Goal: Task Accomplishment & Management: Manage account settings

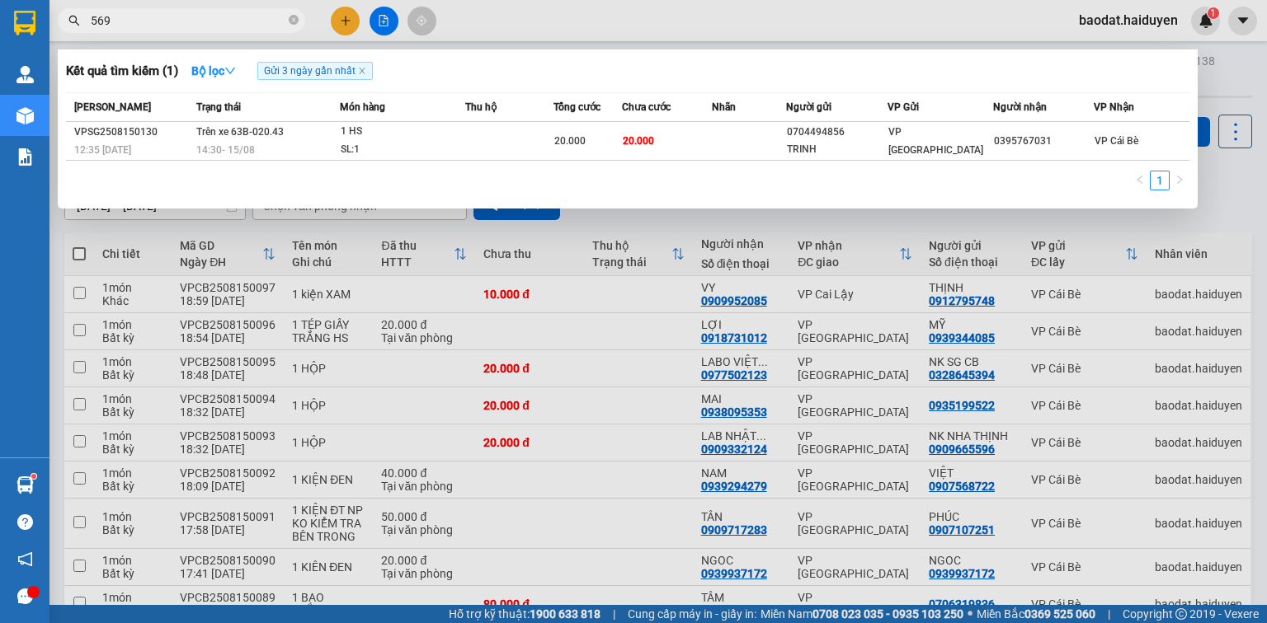
type input "5693"
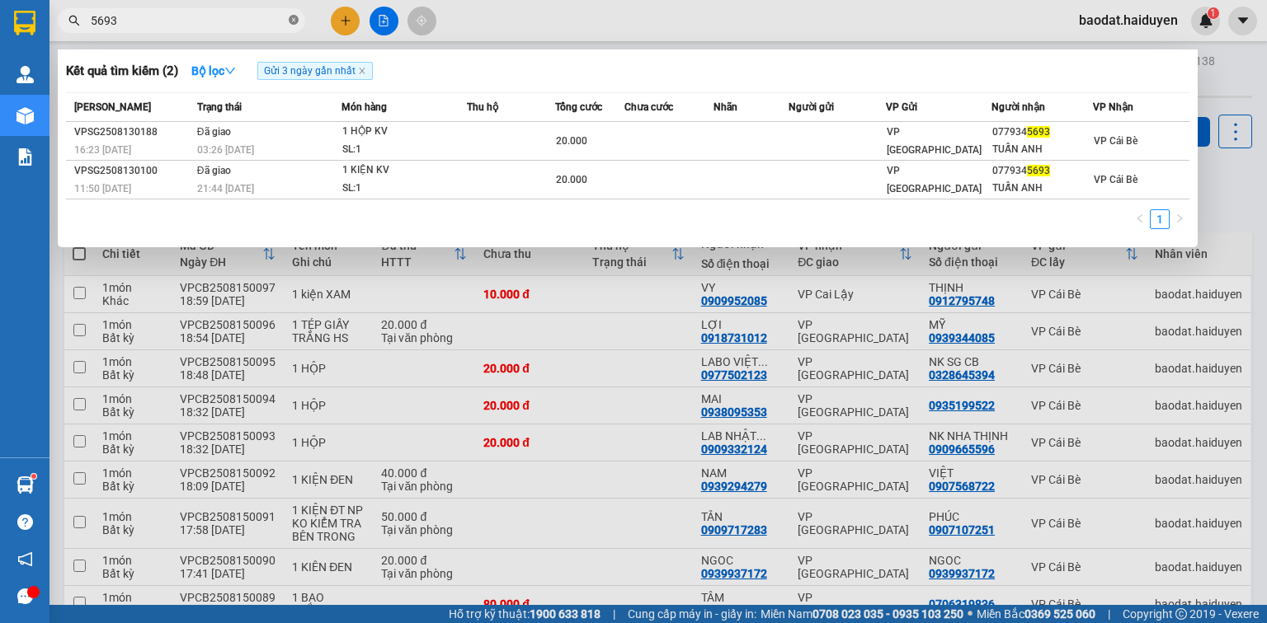
click at [294, 20] on icon "close-circle" at bounding box center [294, 20] width 10 height 10
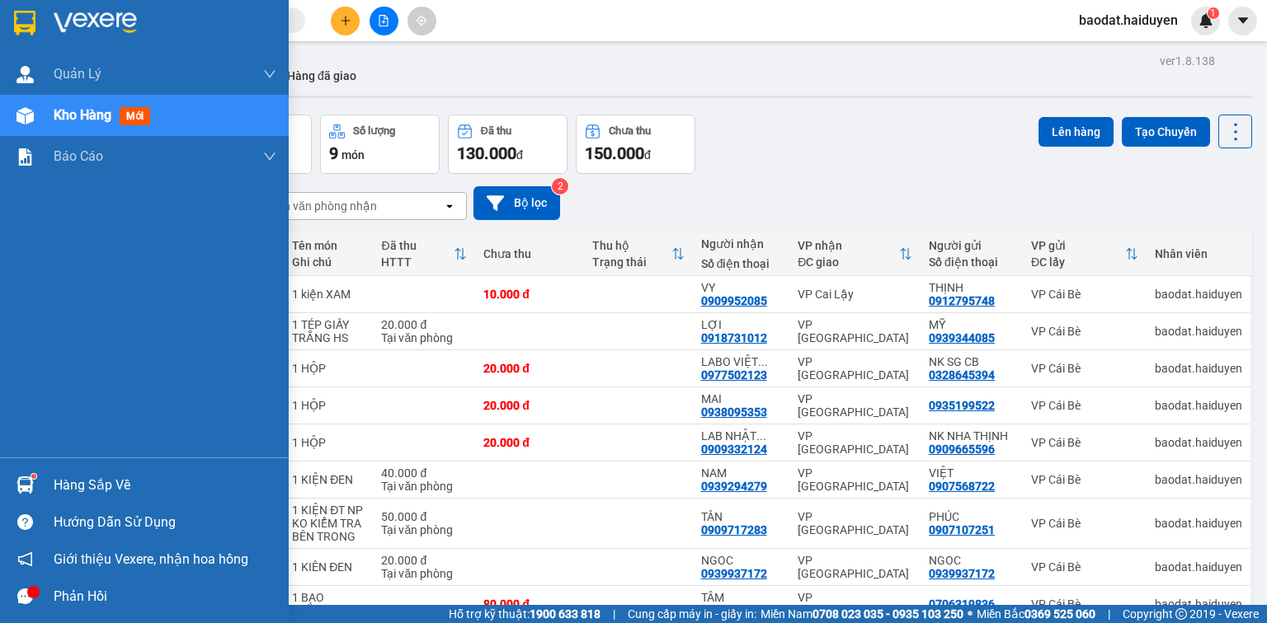
click at [44, 488] on div "Hàng sắp về" at bounding box center [144, 485] width 289 height 37
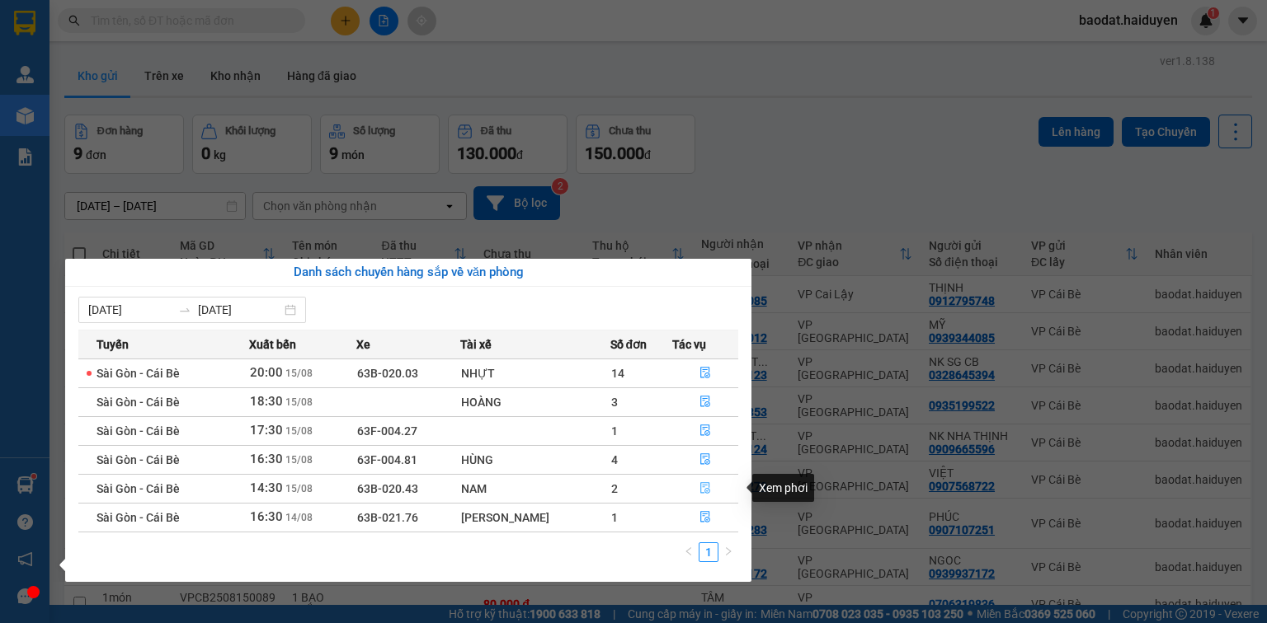
click at [701, 485] on icon "file-done" at bounding box center [705, 489] width 10 height 12
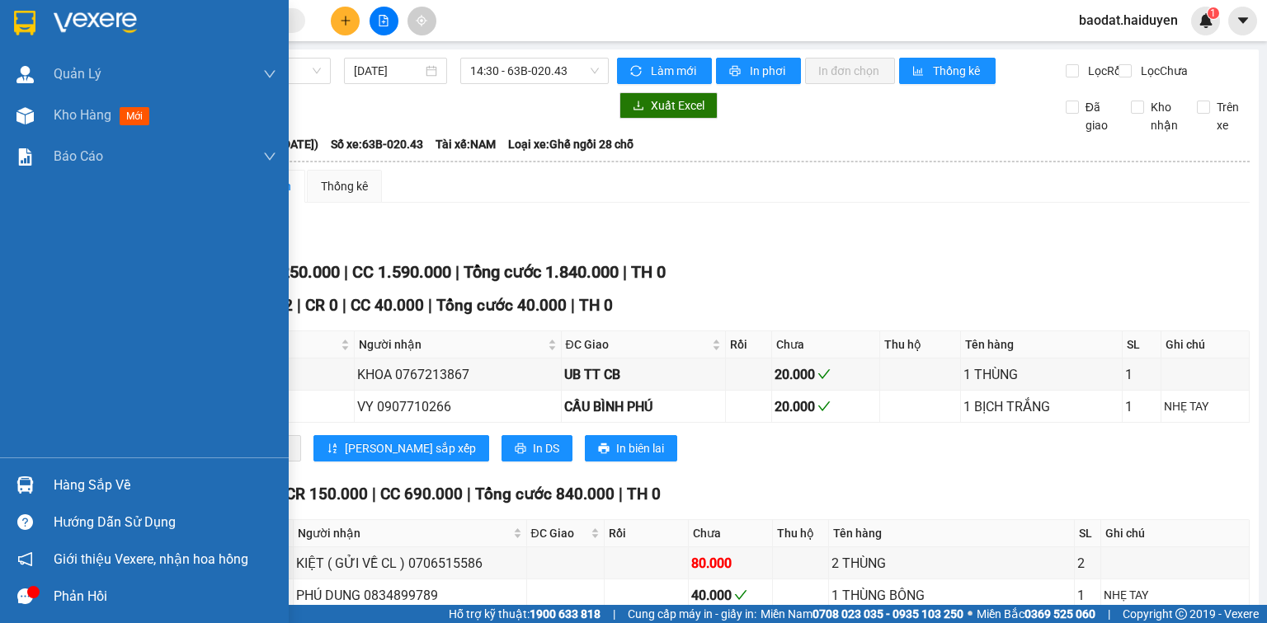
click at [84, 479] on div "Hàng sắp về" at bounding box center [165, 485] width 223 height 25
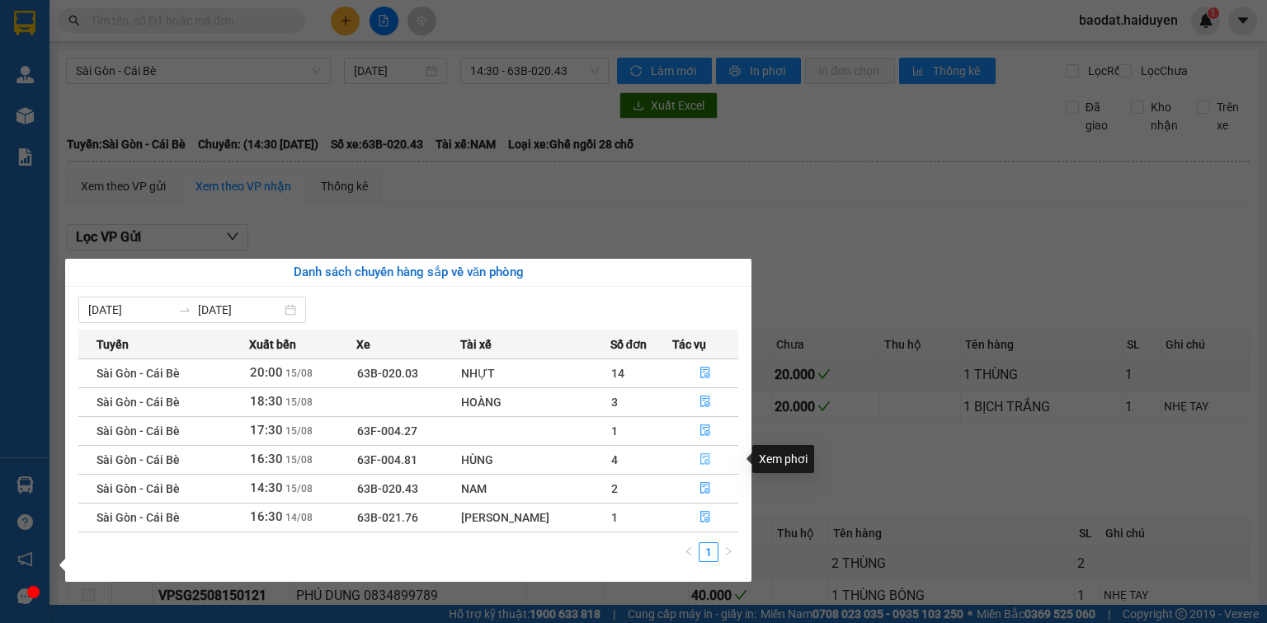
click at [696, 463] on button "button" at bounding box center [705, 460] width 64 height 26
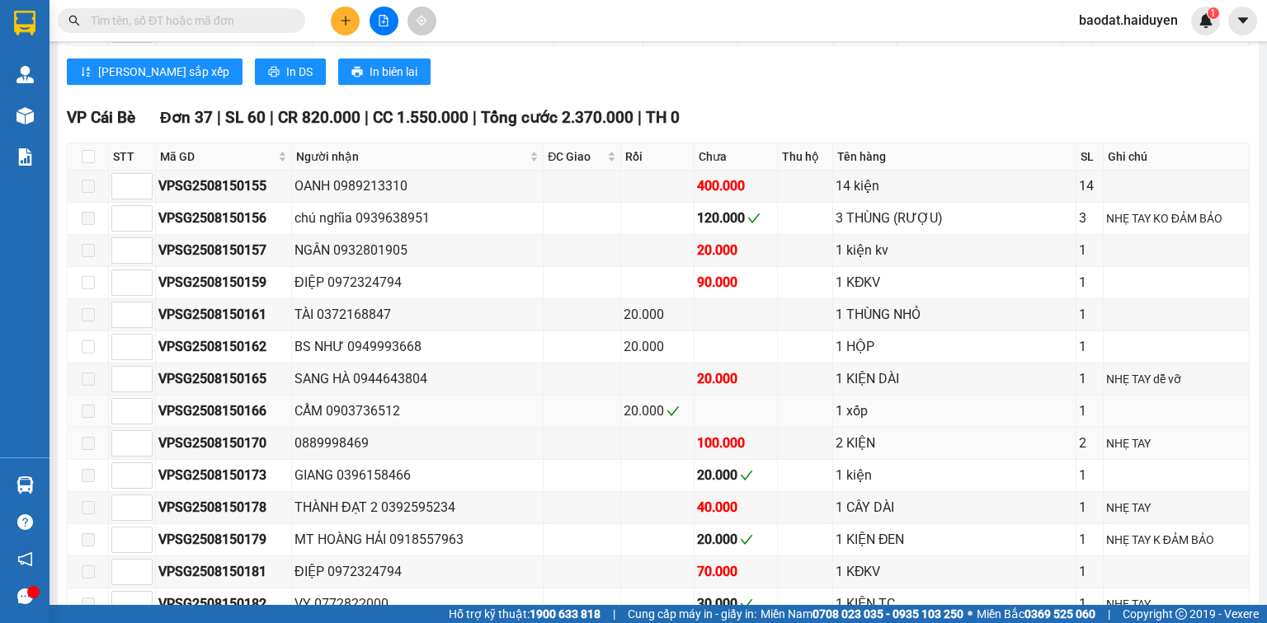
scroll to position [1451, 0]
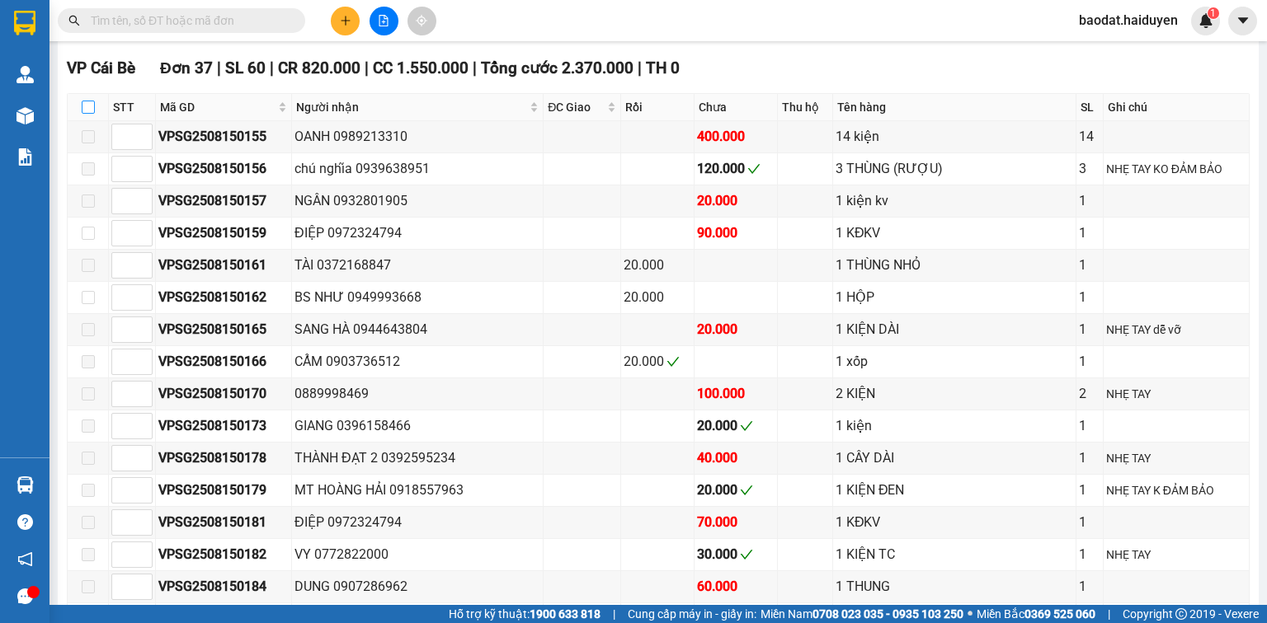
click at [92, 101] on input "checkbox" at bounding box center [88, 107] width 13 height 13
checkbox input "true"
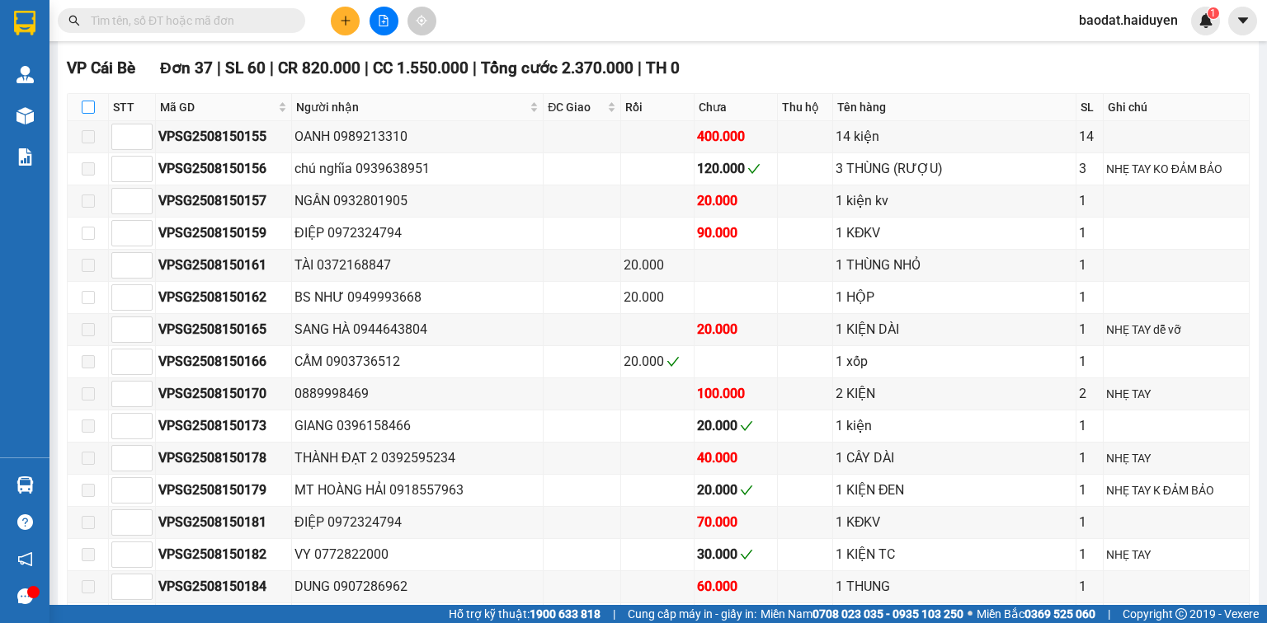
checkbox input "true"
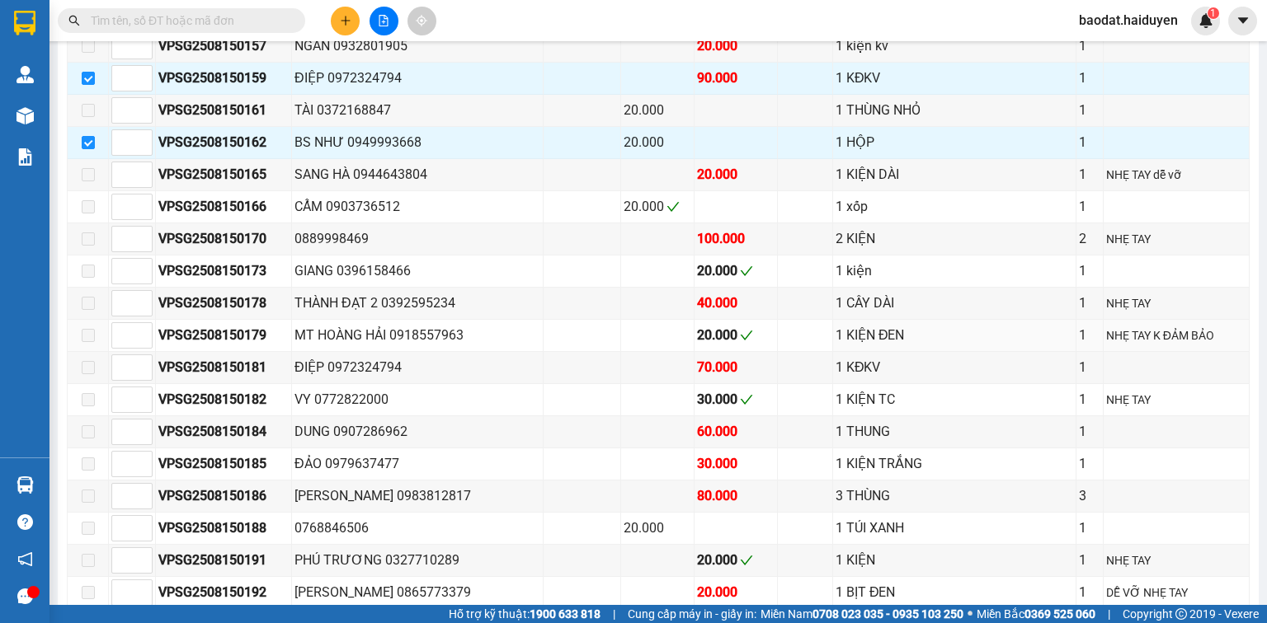
scroll to position [1583, 0]
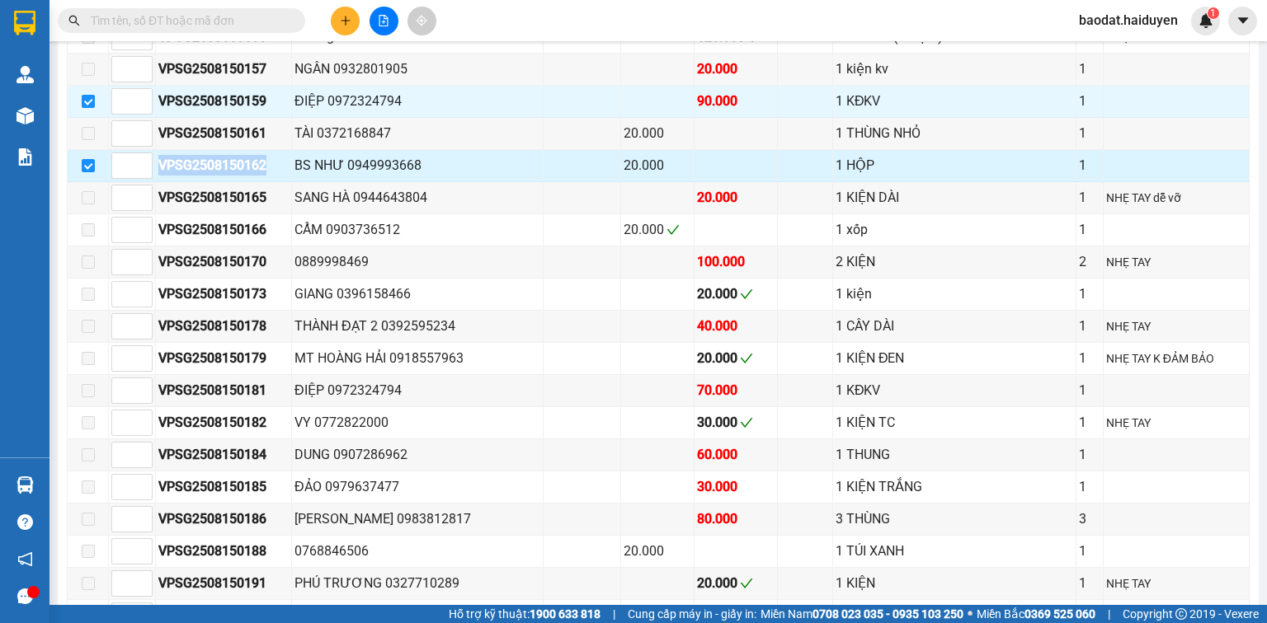
drag, startPoint x: 267, startPoint y: 158, endPoint x: 162, endPoint y: 169, distance: 106.1
click at [162, 169] on div "VPSG2508150162" at bounding box center [223, 165] width 130 height 21
copy div "VPSG2508150162"
click at [165, 22] on input "text" at bounding box center [188, 21] width 195 height 18
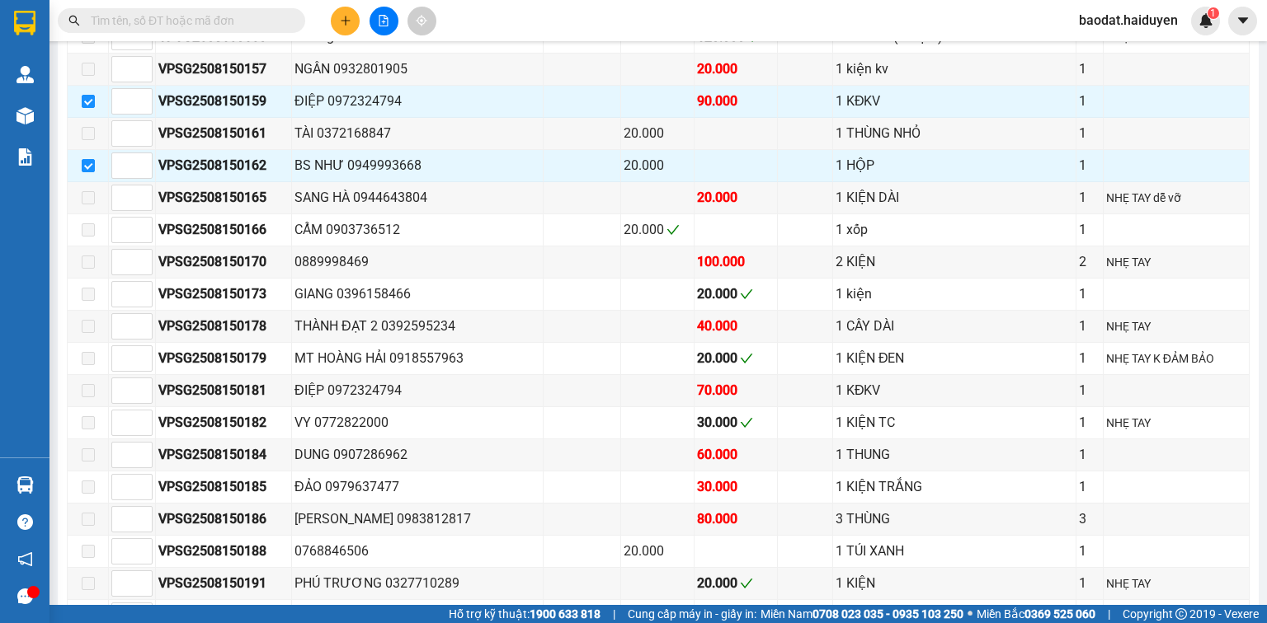
paste input "VPSG2508150162"
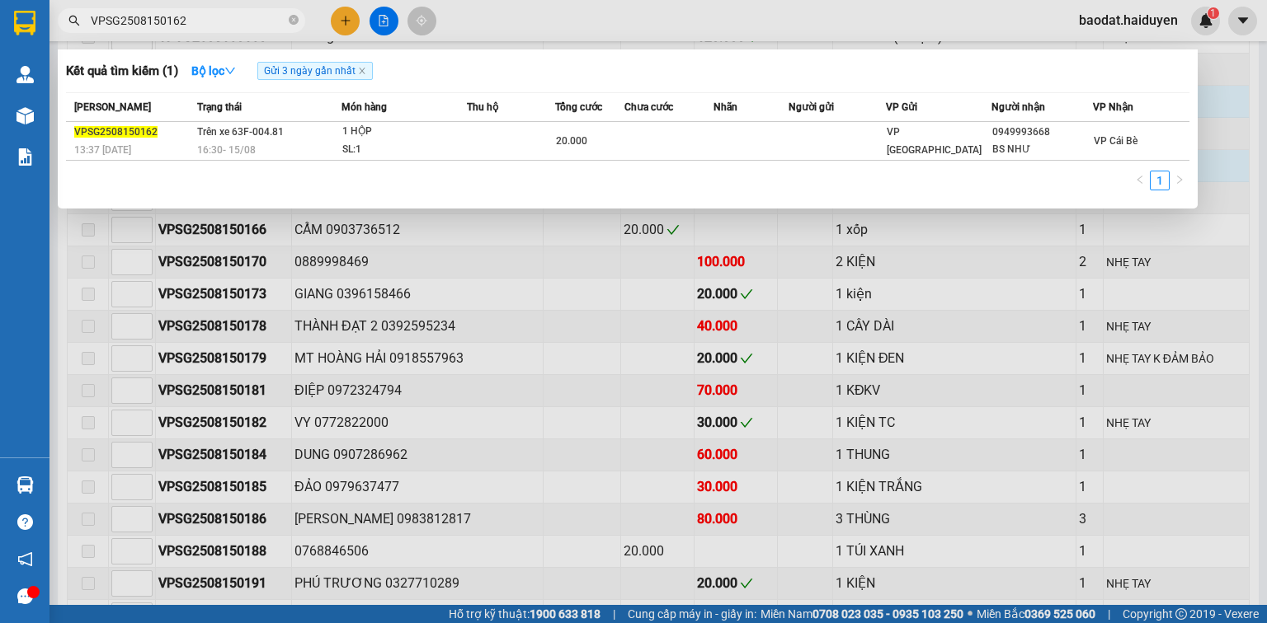
type input "VPSG2508150162"
click at [432, 366] on div at bounding box center [633, 311] width 1267 height 623
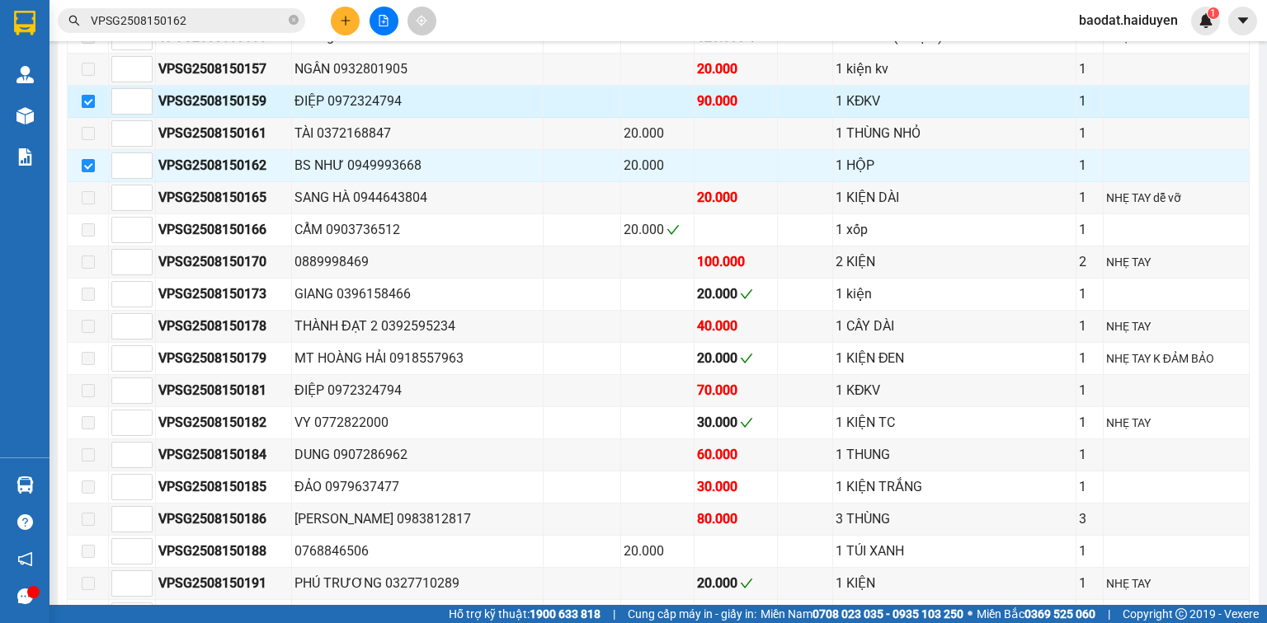
click at [84, 97] on input "checkbox" at bounding box center [88, 101] width 13 height 13
checkbox input "false"
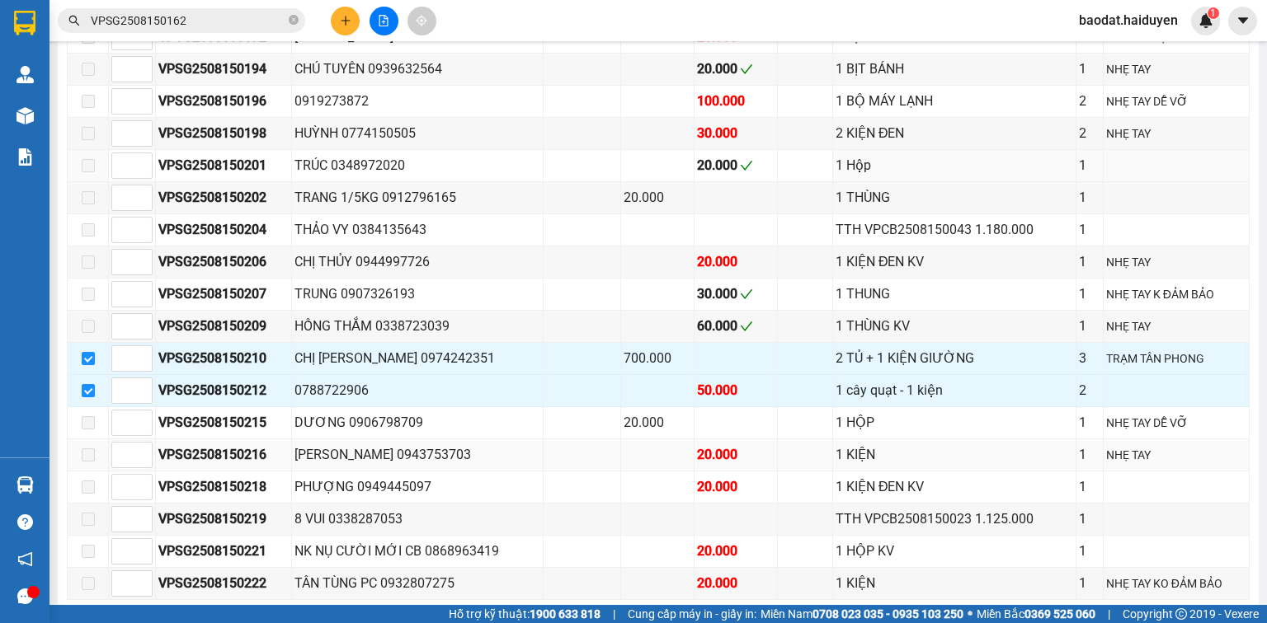
scroll to position [2243, 0]
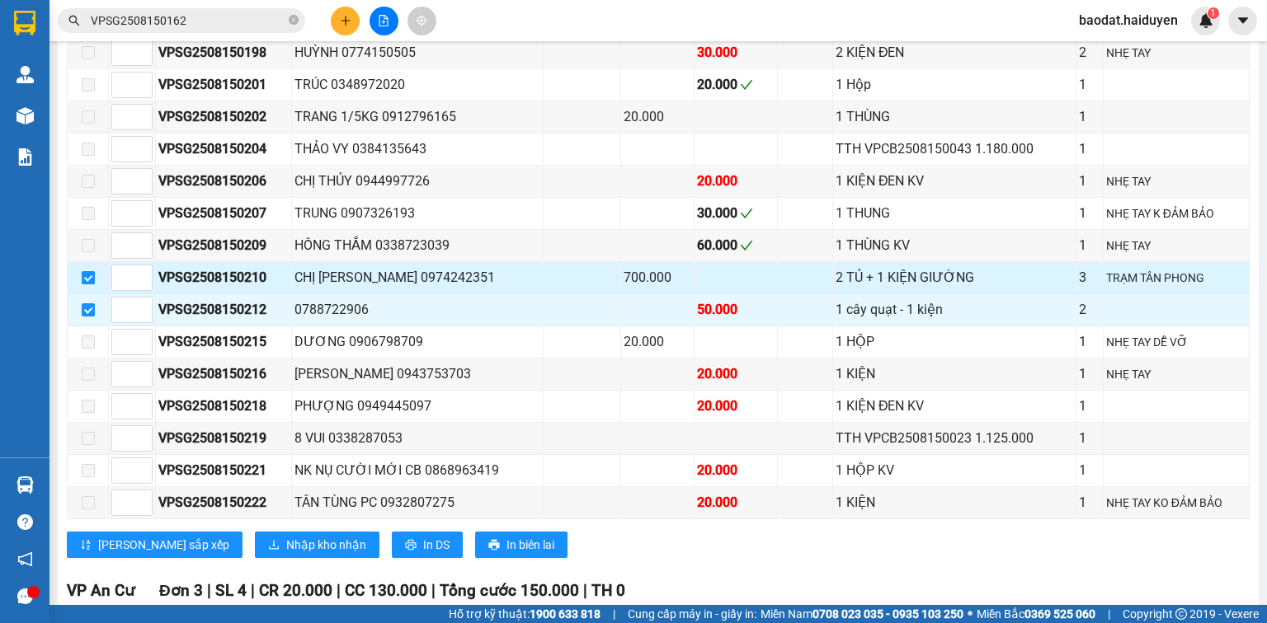
click at [86, 271] on input "checkbox" at bounding box center [88, 277] width 13 height 13
checkbox input "false"
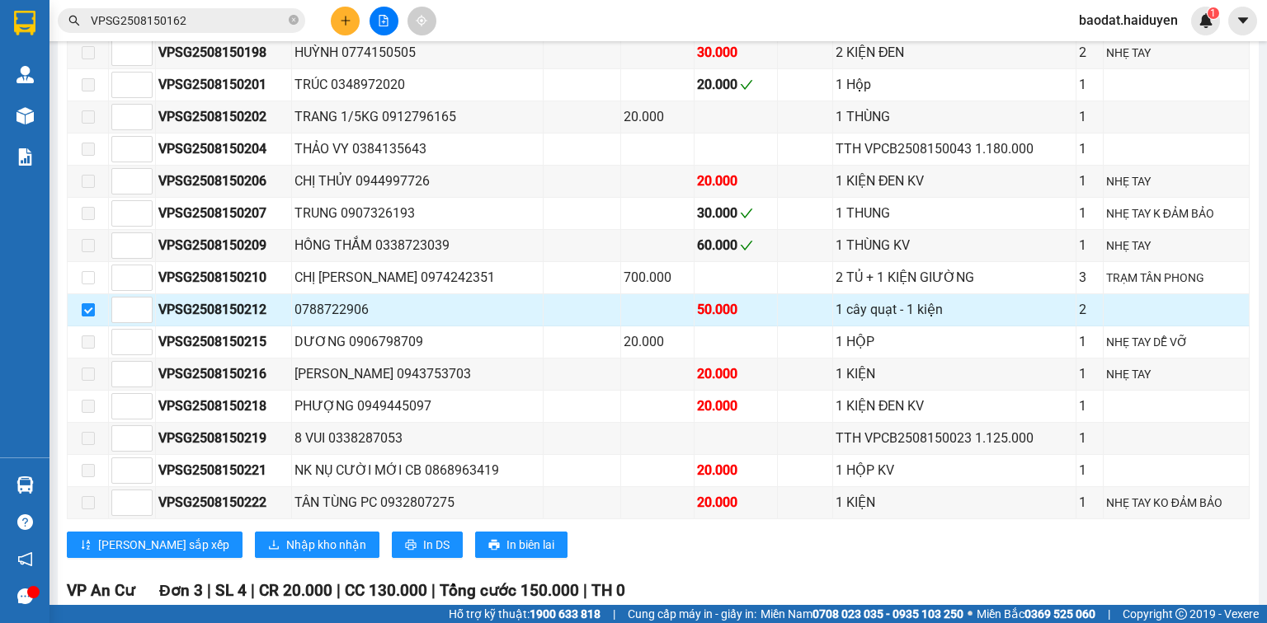
click at [88, 303] on input "checkbox" at bounding box center [88, 309] width 13 height 13
checkbox input "false"
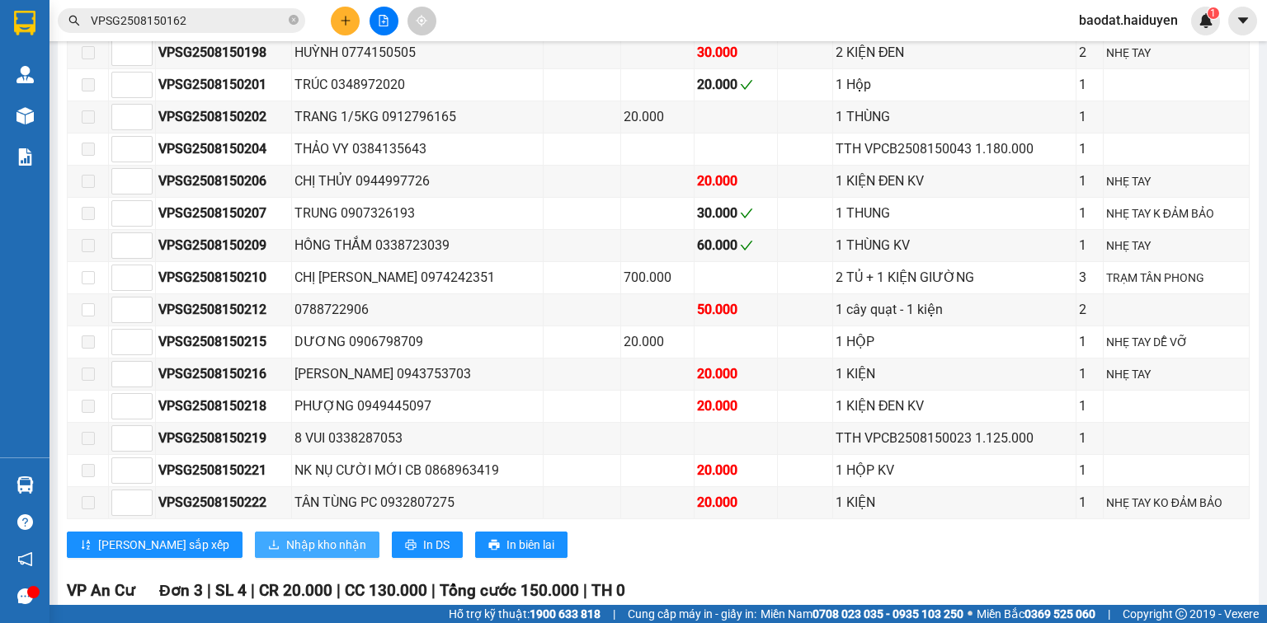
click at [286, 536] on span "Nhập kho nhận" at bounding box center [326, 545] width 80 height 18
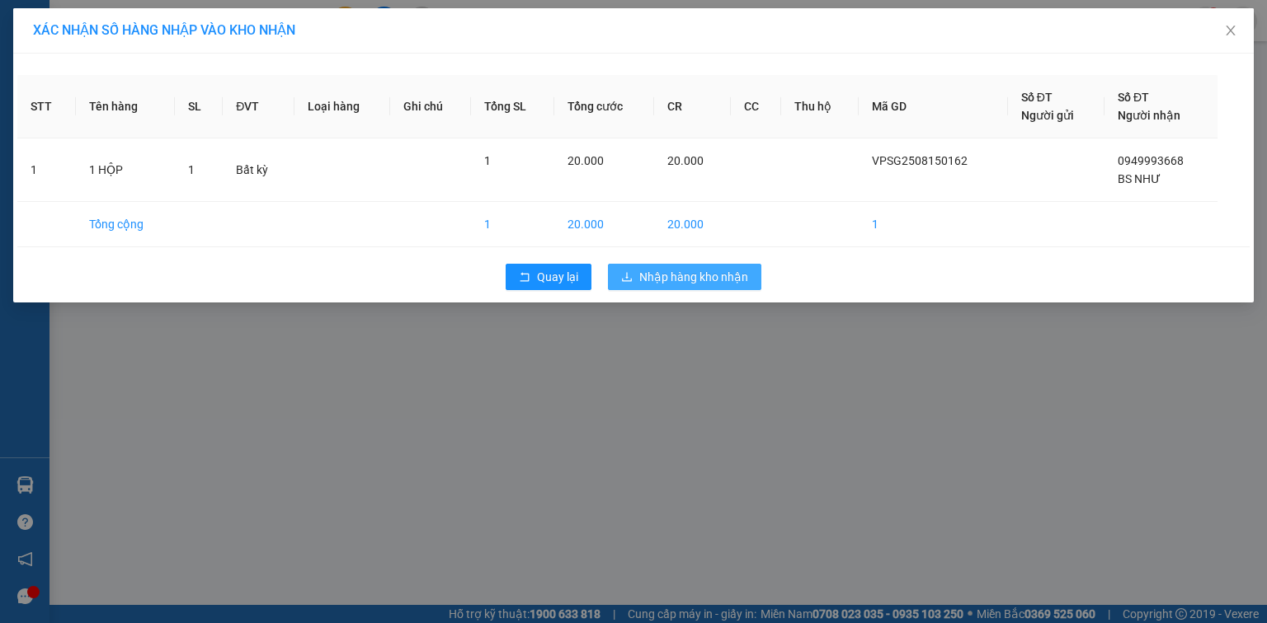
click at [691, 272] on span "Nhập hàng kho nhận" at bounding box center [693, 277] width 109 height 18
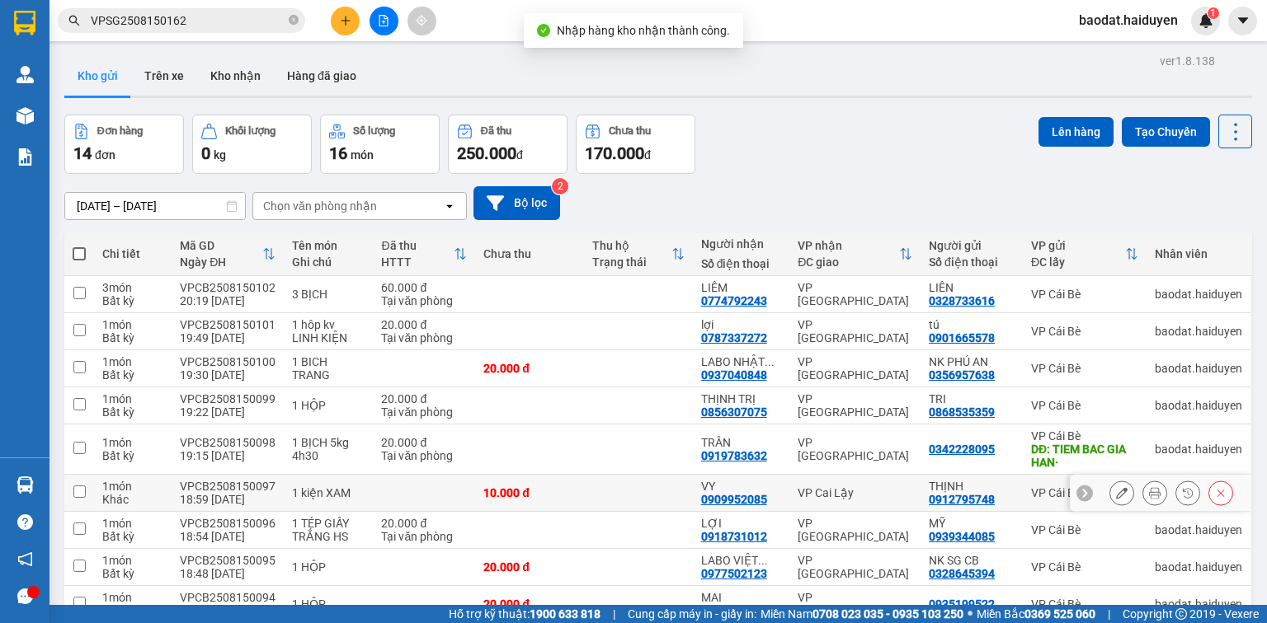
click at [72, 485] on td at bounding box center [79, 493] width 30 height 37
checkbox input "true"
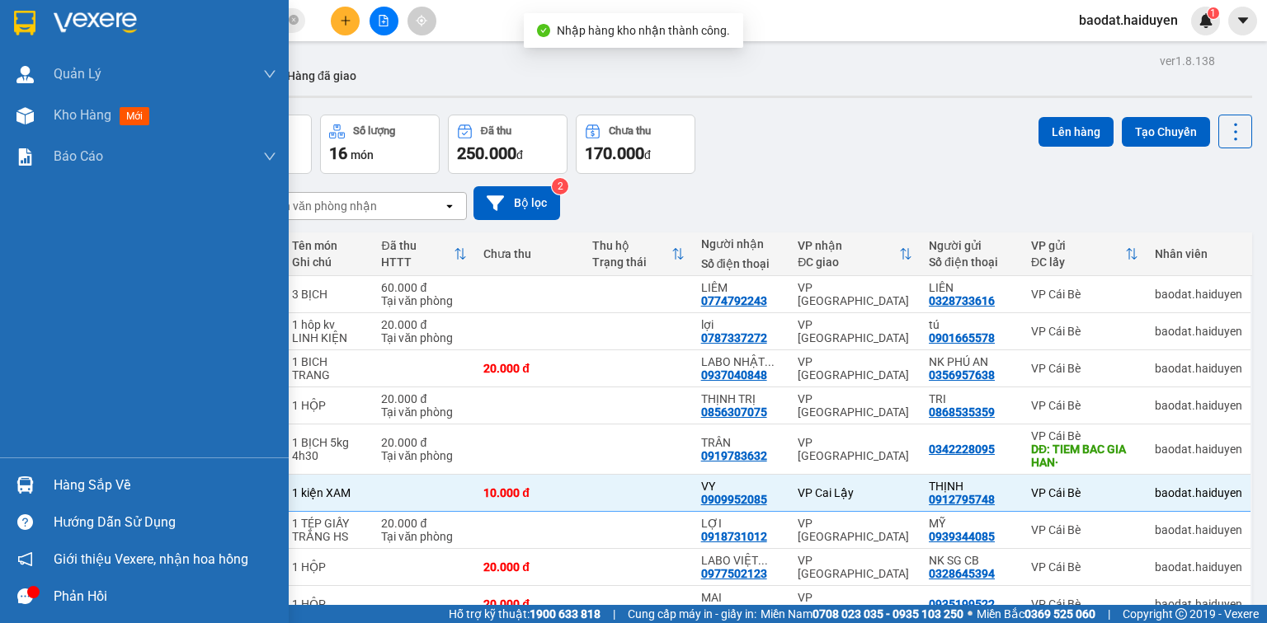
click at [63, 482] on div "Hàng sắp về" at bounding box center [165, 485] width 223 height 25
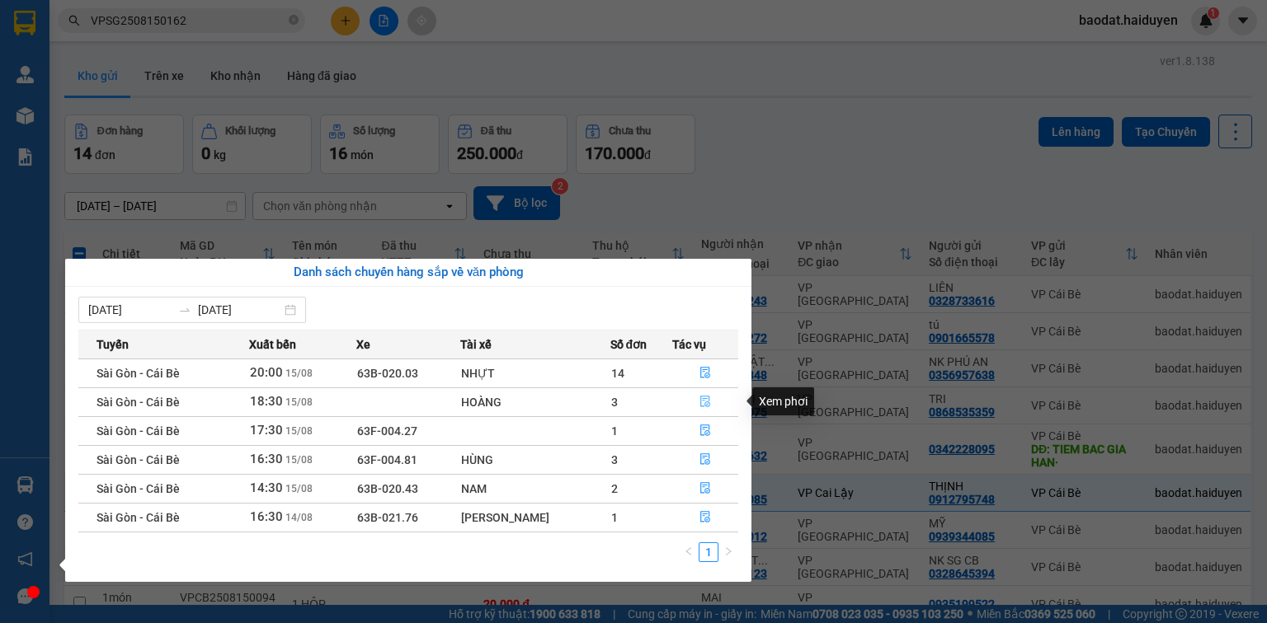
click at [703, 406] on icon "file-done" at bounding box center [705, 403] width 10 height 12
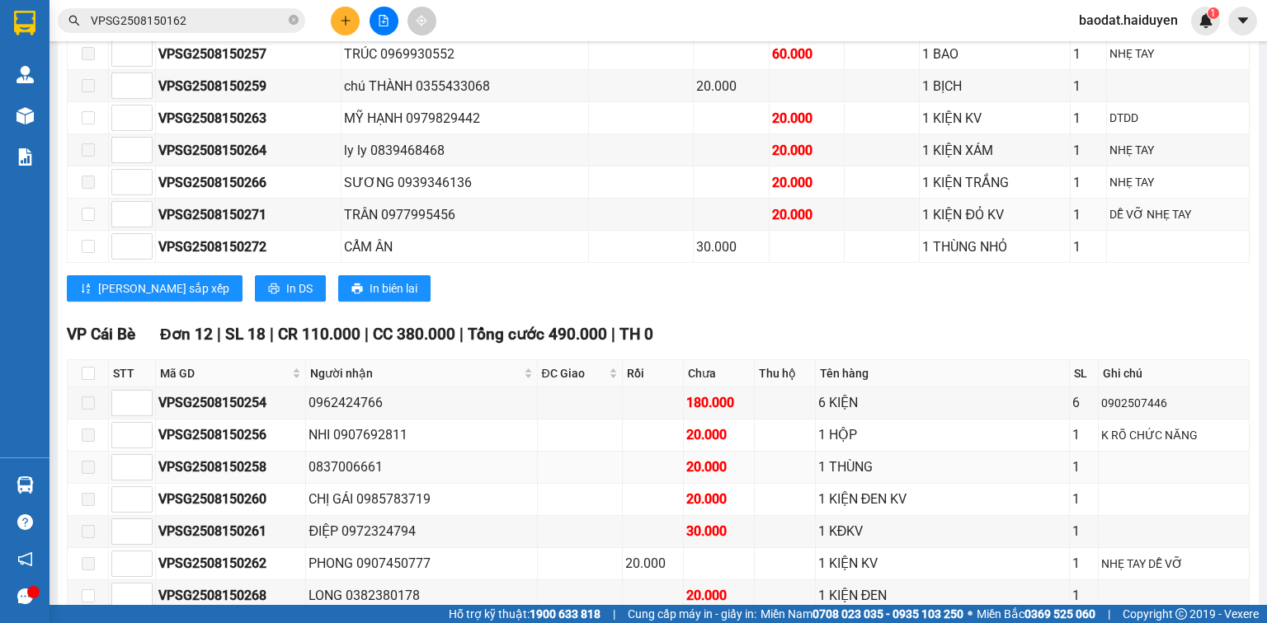
scroll to position [660, 0]
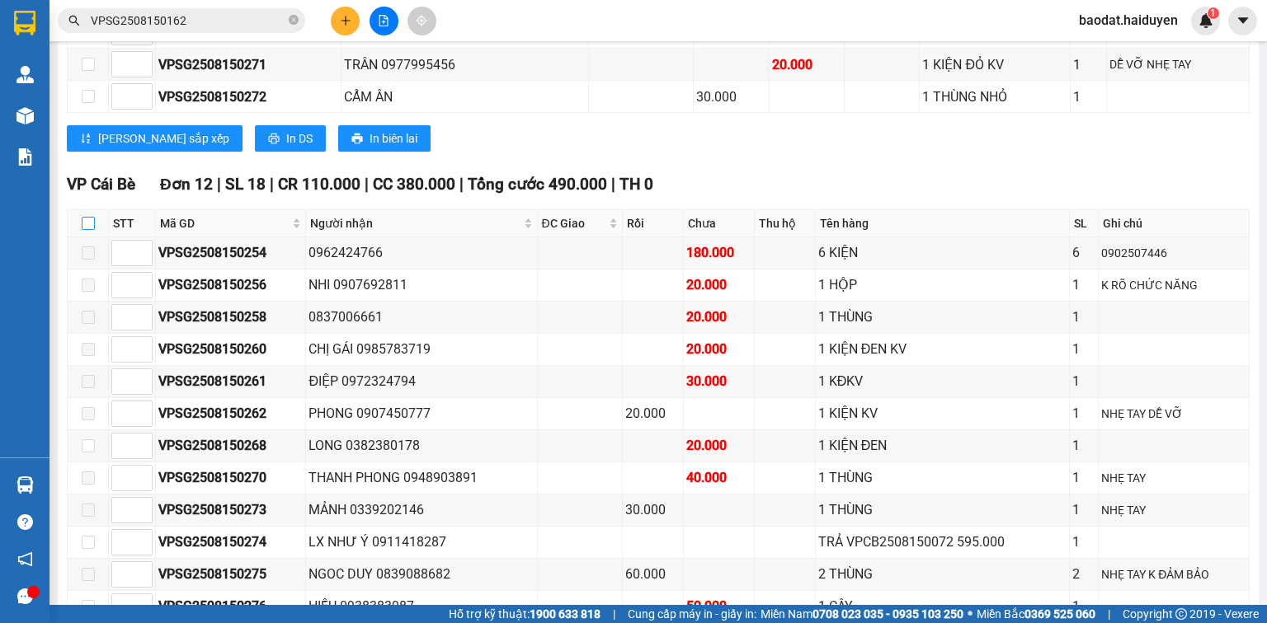
click at [87, 227] on input "checkbox" at bounding box center [88, 223] width 13 height 13
checkbox input "true"
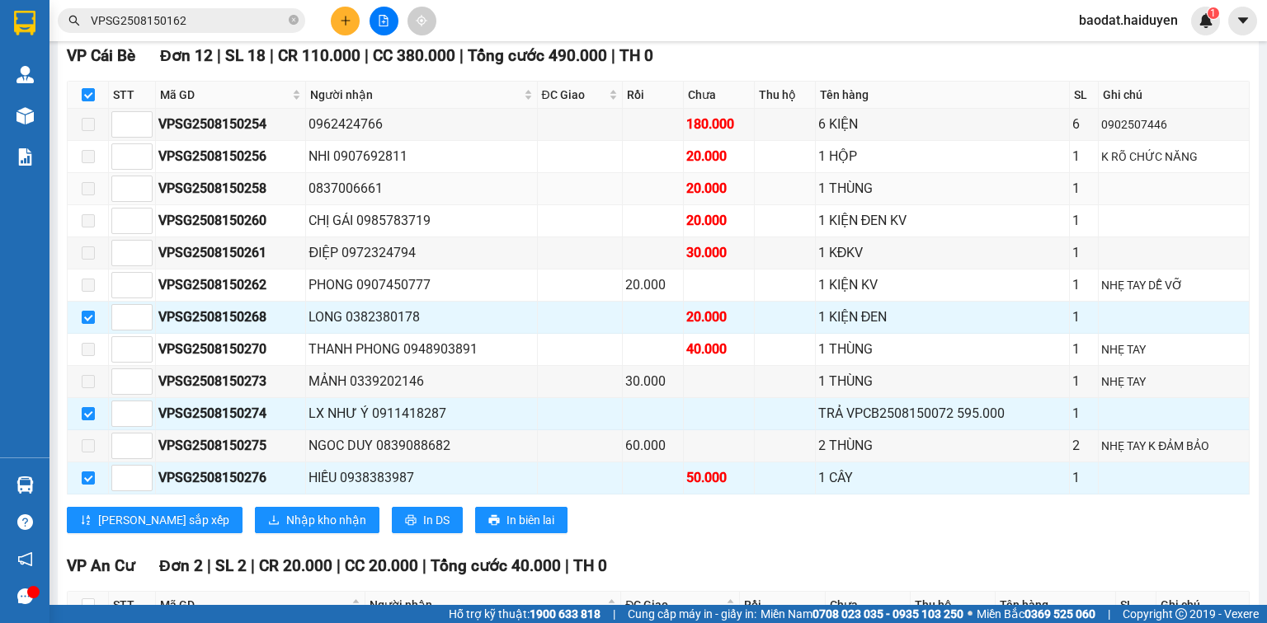
scroll to position [792, 0]
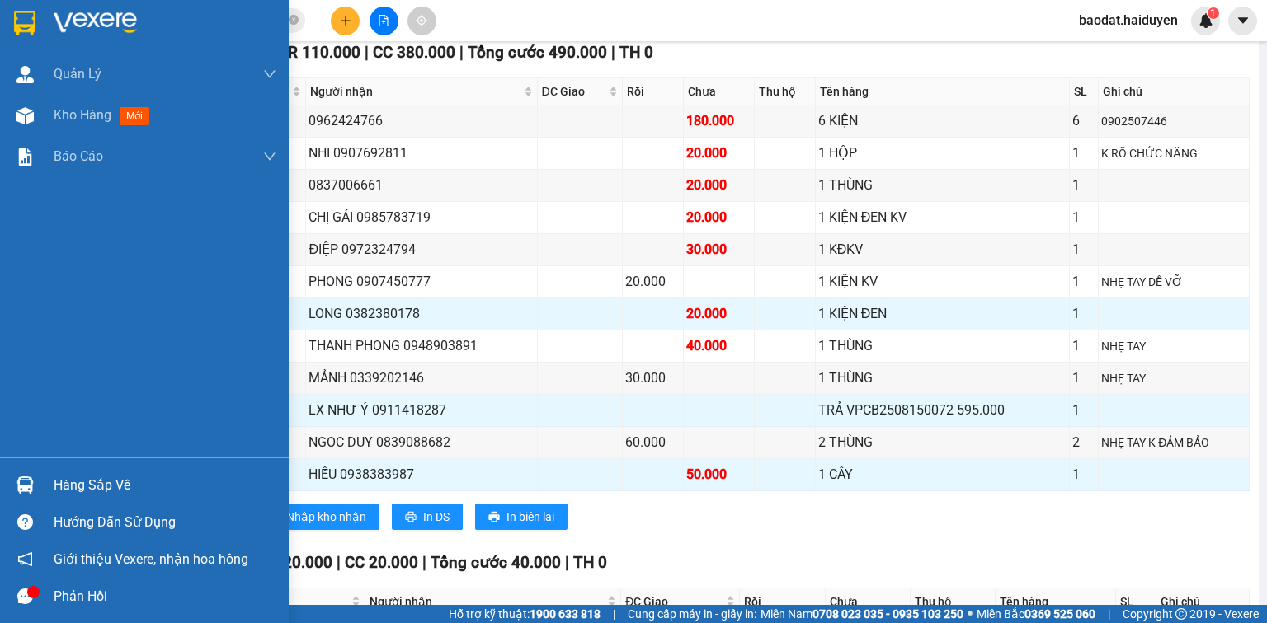
click at [65, 497] on div "Hàng sắp về" at bounding box center [165, 485] width 223 height 25
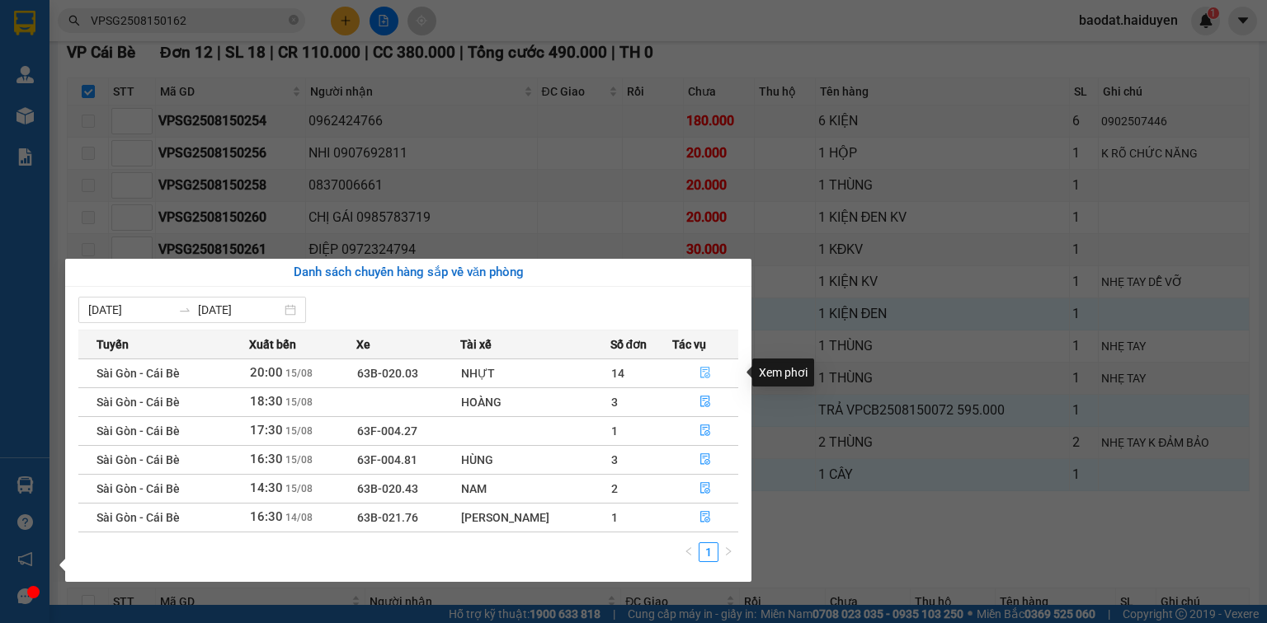
click at [700, 369] on icon "file-done" at bounding box center [705, 374] width 10 height 12
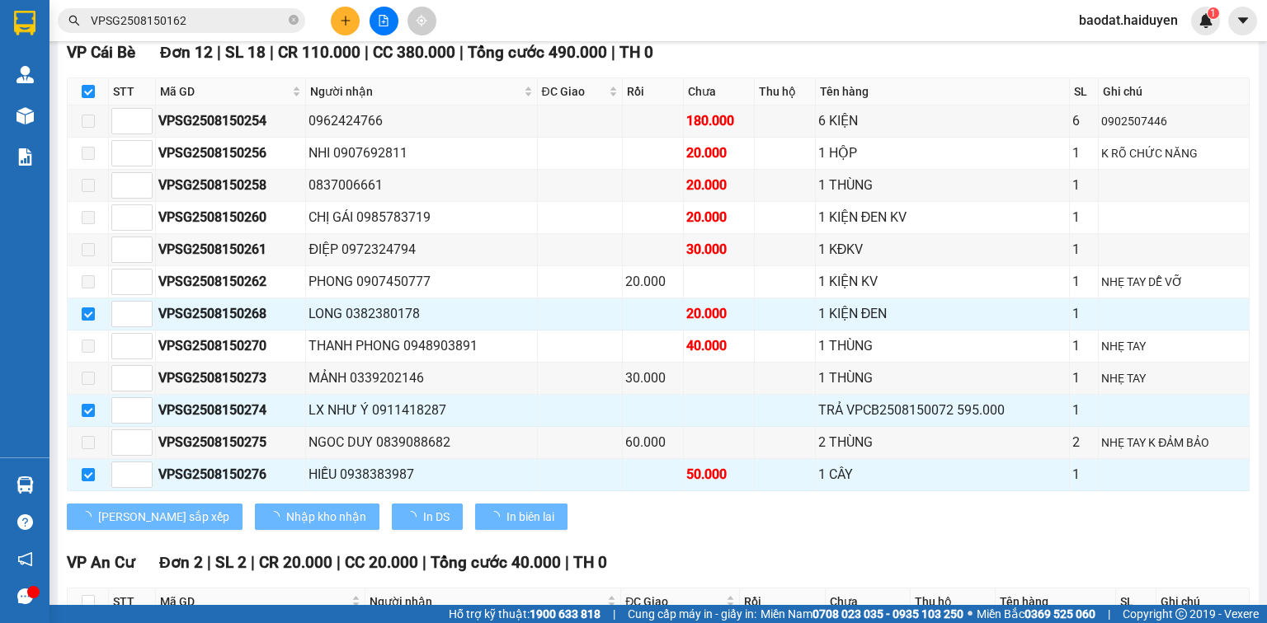
checkbox input "false"
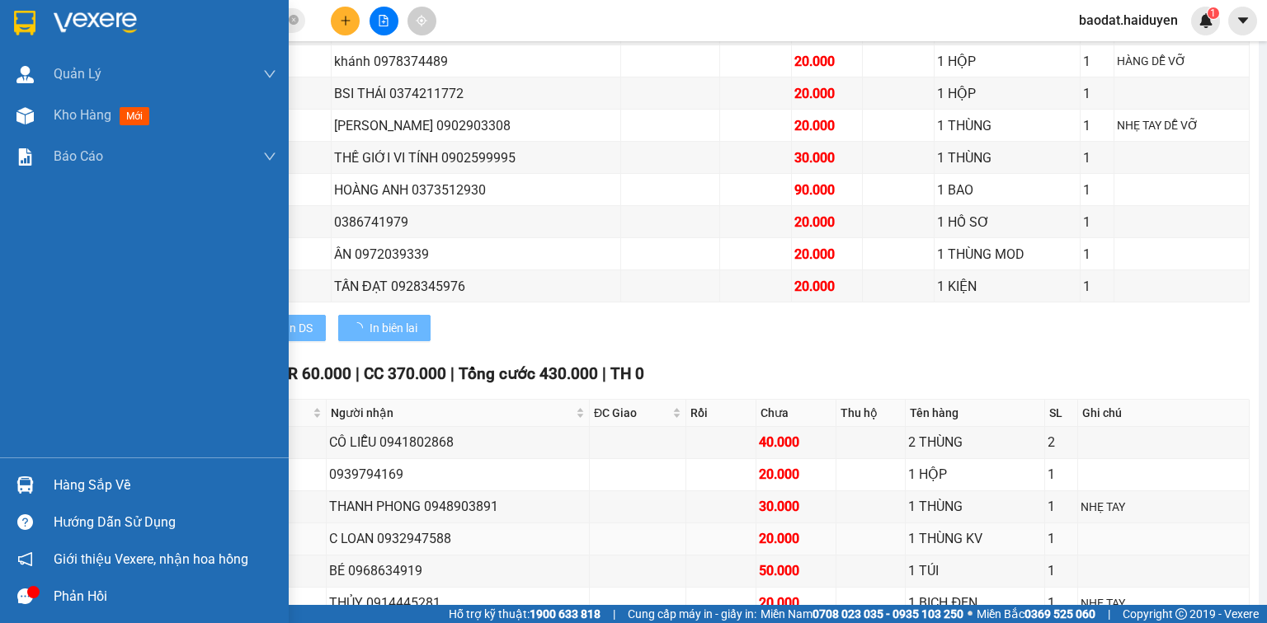
scroll to position [1108, 0]
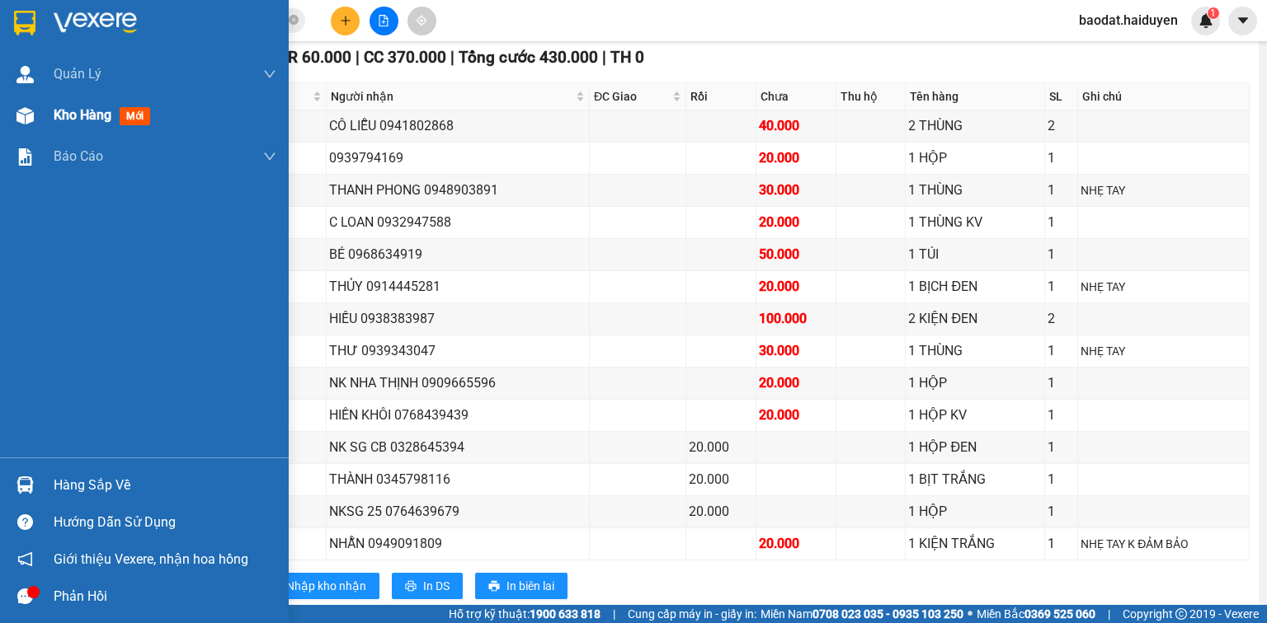
click at [85, 122] on span "Kho hàng" at bounding box center [83, 115] width 58 height 16
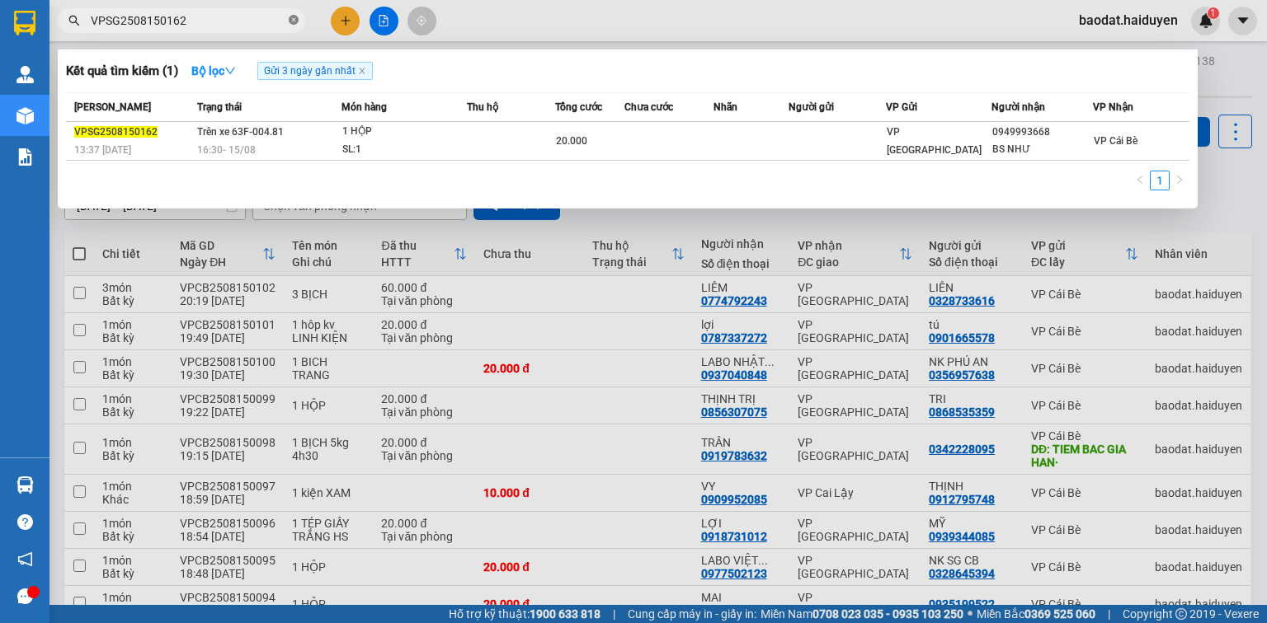
click at [294, 20] on icon "close-circle" at bounding box center [294, 20] width 10 height 10
